Goal: Task Accomplishment & Management: Manage account settings

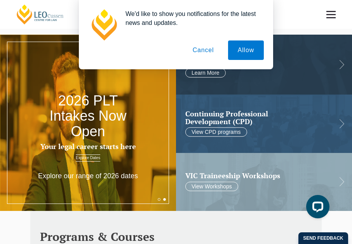
click at [205, 47] on button "Cancel" at bounding box center [203, 49] width 41 height 19
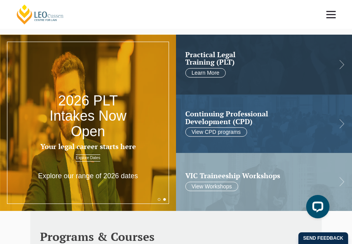
click at [333, 9] on link at bounding box center [331, 14] width 29 height 29
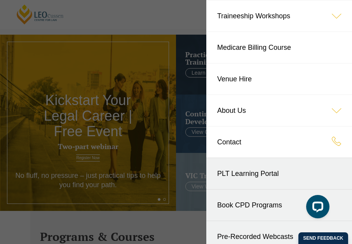
scroll to position [135, 0]
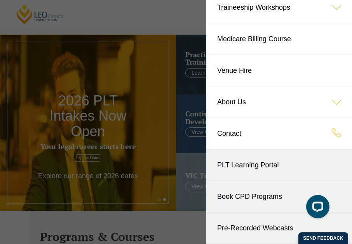
click at [252, 165] on link "PLT Learning Portal" at bounding box center [280, 164] width 146 height 31
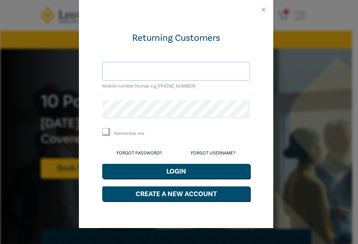
click at [172, 71] on input "text" at bounding box center [176, 71] width 148 height 19
type input "cgale@resolveconflict.com.au"
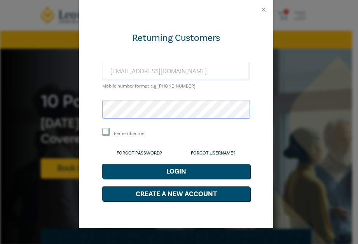
click at [102, 164] on button "Login" at bounding box center [176, 171] width 148 height 15
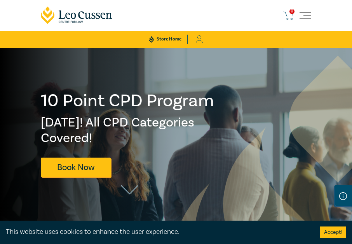
click at [309, 12] on span "Toggle navigation" at bounding box center [306, 16] width 12 height 12
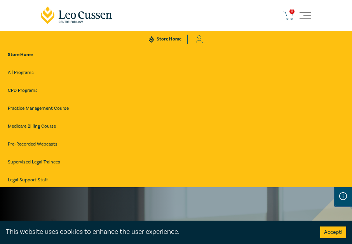
click at [198, 37] on icon at bounding box center [200, 39] width 8 height 8
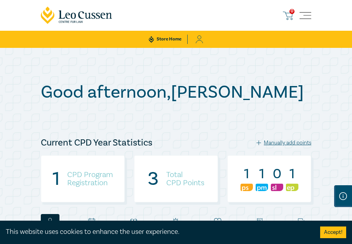
click at [305, 15] on span "Toggle navigation" at bounding box center [306, 16] width 12 height 12
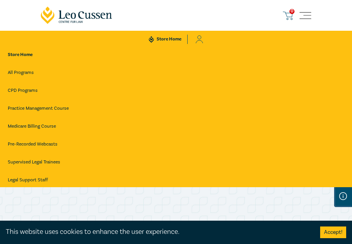
click at [15, 72] on link "All Programs" at bounding box center [176, 73] width 337 height 14
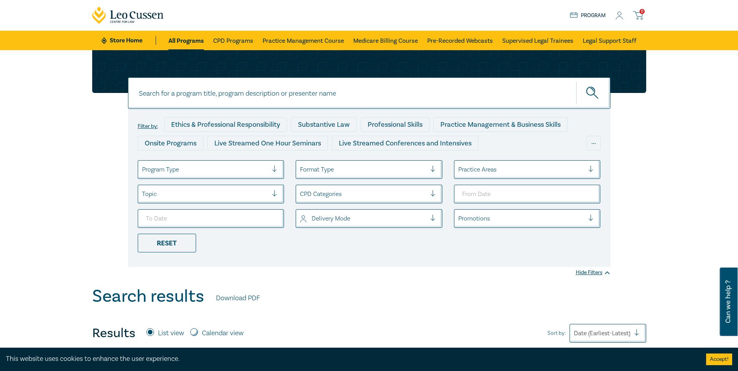
click at [134, 38] on link "Store Home" at bounding box center [129, 40] width 54 height 9
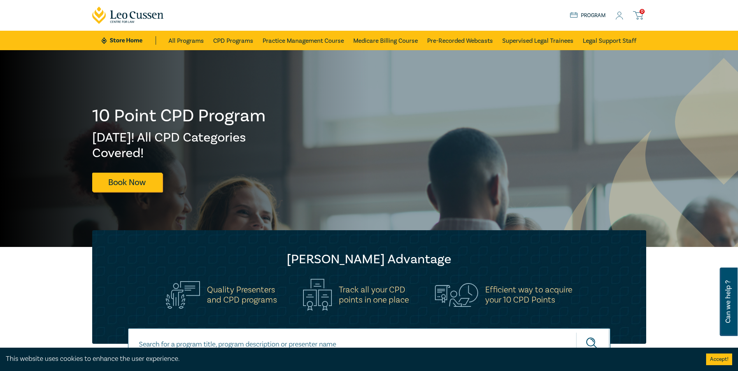
click at [352, 13] on icon at bounding box center [619, 16] width 8 height 8
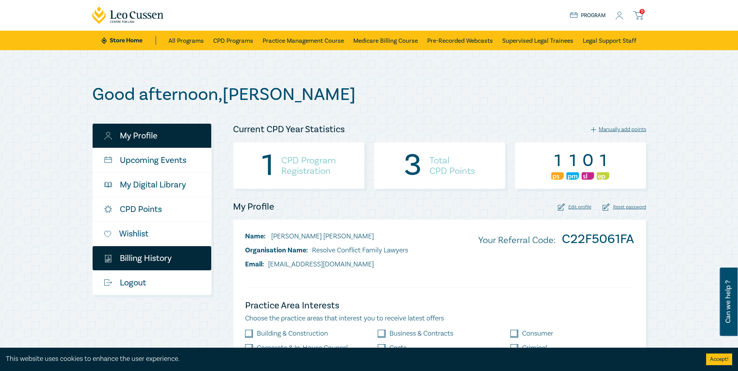
click at [135, 261] on link "$ Billing History" at bounding box center [152, 258] width 119 height 24
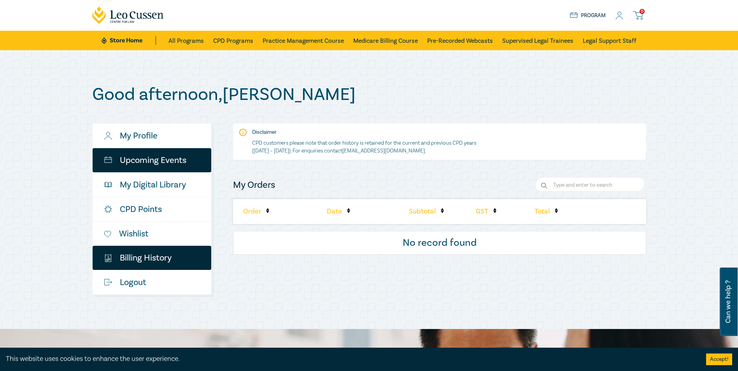
click at [156, 158] on link "Upcoming Events" at bounding box center [152, 160] width 119 height 24
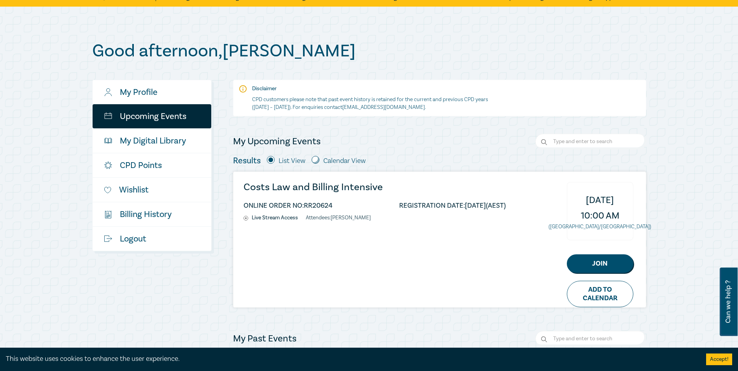
scroll to position [39, 0]
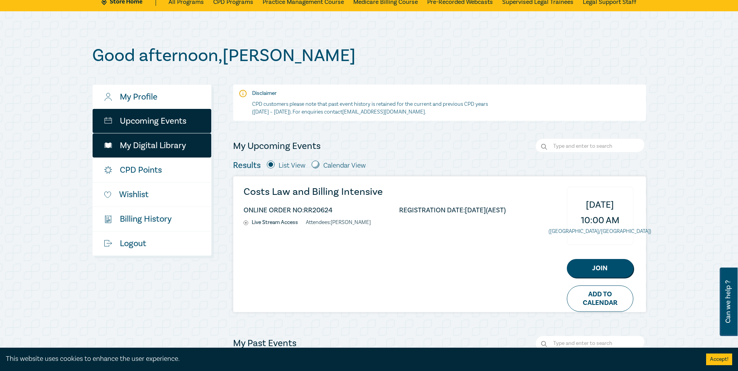
click at [152, 147] on link "My Digital Library" at bounding box center [152, 145] width 119 height 24
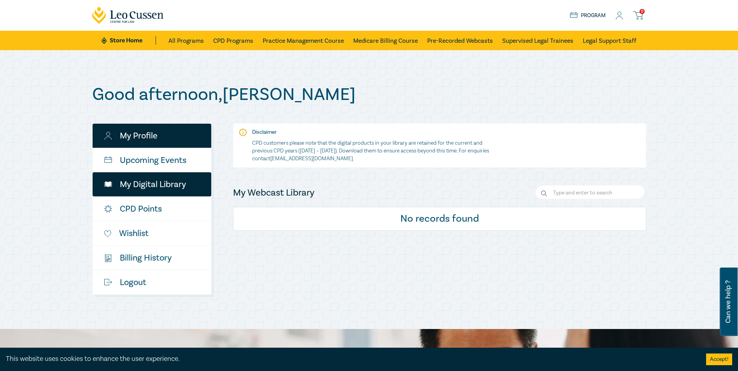
click at [138, 139] on link "My Profile" at bounding box center [152, 136] width 119 height 24
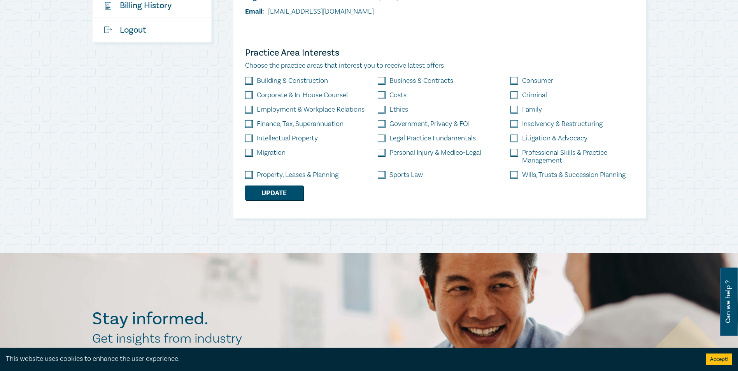
scroll to position [78, 0]
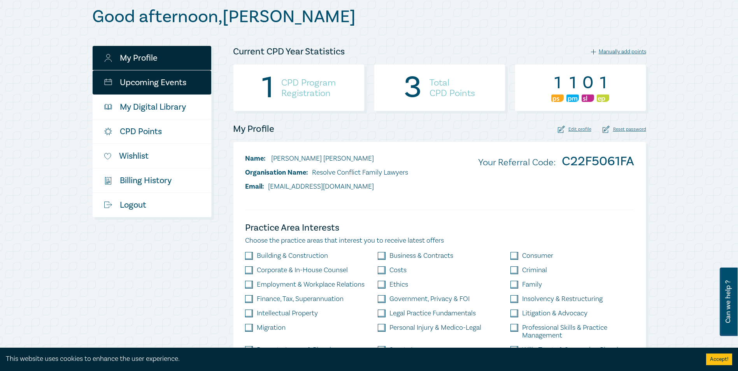
click at [151, 81] on link "Upcoming Events" at bounding box center [152, 82] width 119 height 24
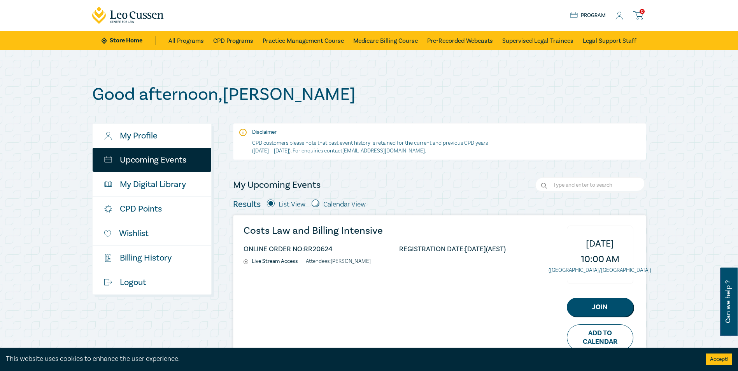
click at [618, 15] on circle at bounding box center [620, 14] width 4 height 4
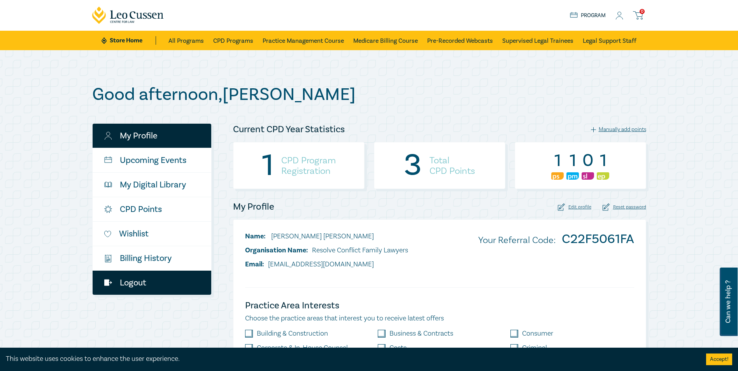
click at [132, 281] on link "Logout" at bounding box center [152, 283] width 119 height 24
